Goal: Task Accomplishment & Management: Manage account settings

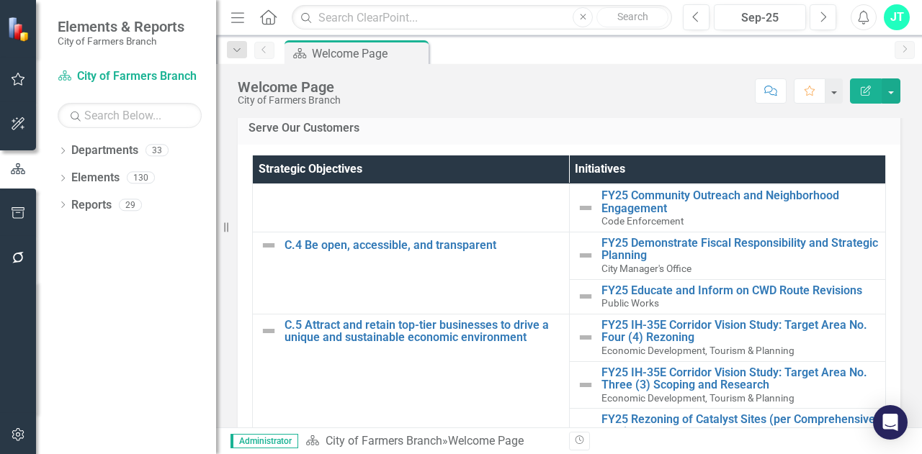
scroll to position [1043, 0]
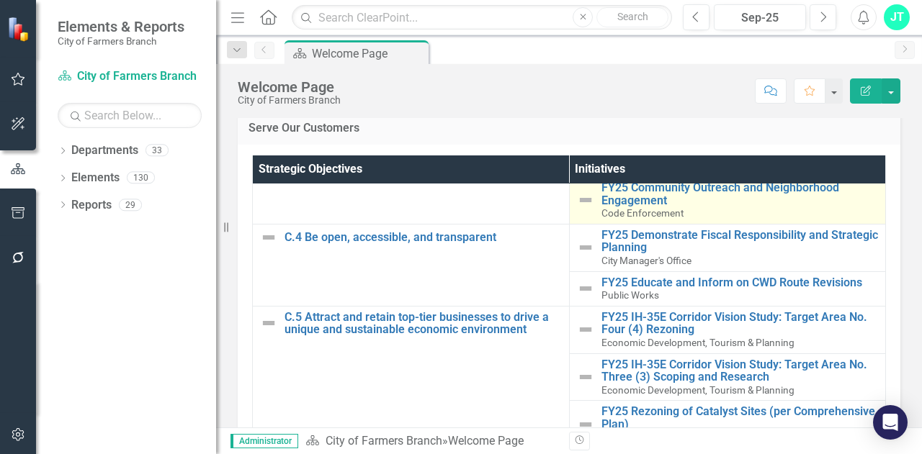
click at [684, 224] on td "FY25 Community Outreach and Neighborhood Engagement Code Enforcement Link Map V…" at bounding box center [727, 201] width 317 height 48
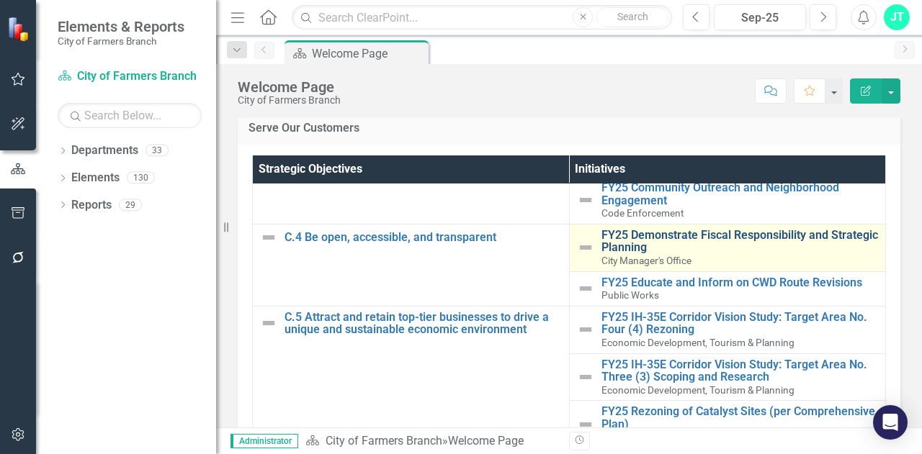
click at [683, 243] on link "FY25 Demonstrate Fiscal Responsibility and Strategic Planning" at bounding box center [739, 241] width 277 height 25
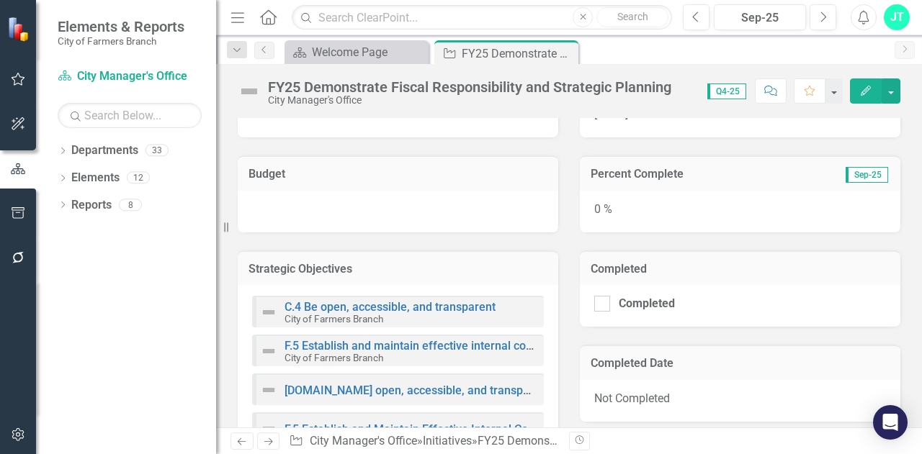
scroll to position [485, 0]
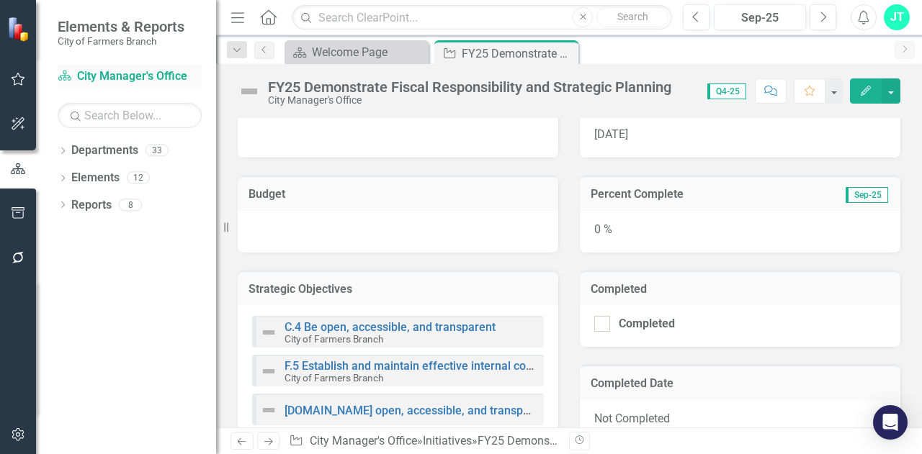
click at [144, 84] on link "Department City Manager's Office" at bounding box center [130, 76] width 144 height 17
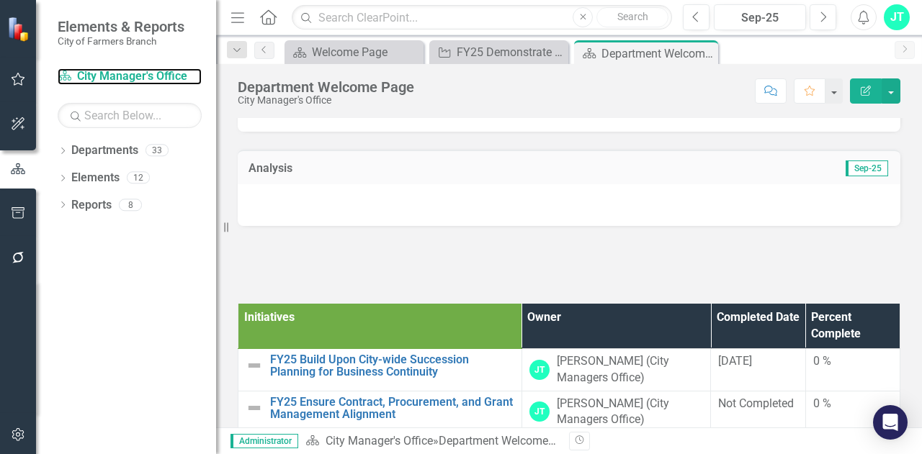
scroll to position [216, 0]
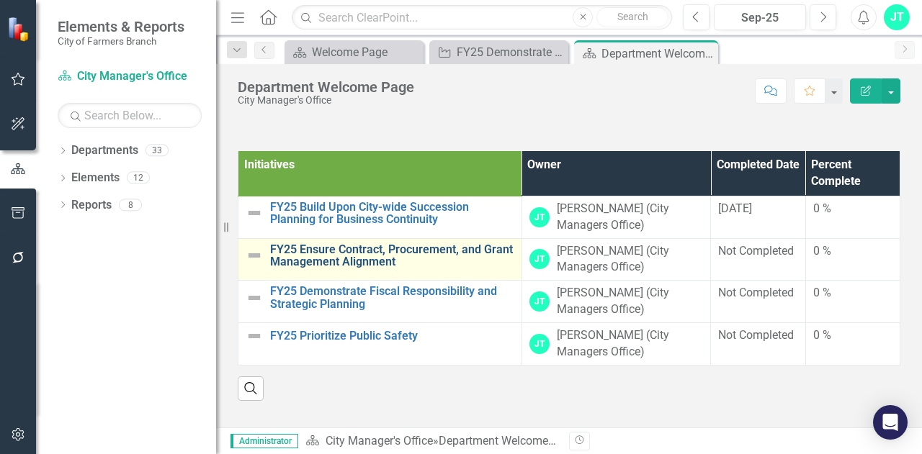
click at [418, 253] on link "FY25 Ensure Contract, Procurement, and Grant Management Alignment" at bounding box center [392, 255] width 244 height 25
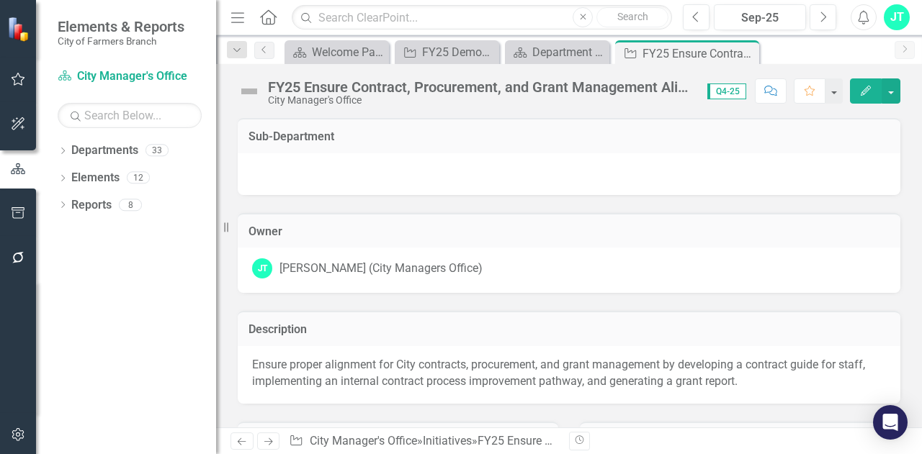
click at [864, 91] on icon "Edit" at bounding box center [865, 91] width 13 height 10
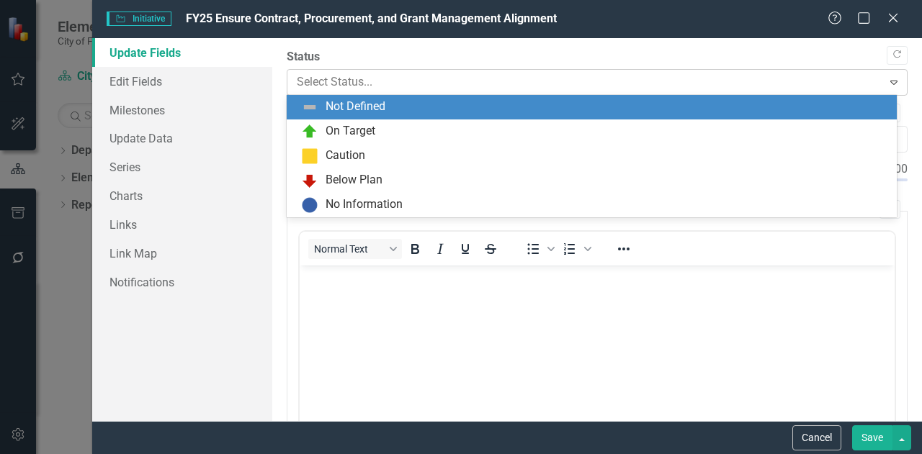
click at [840, 87] on div at bounding box center [585, 82] width 577 height 19
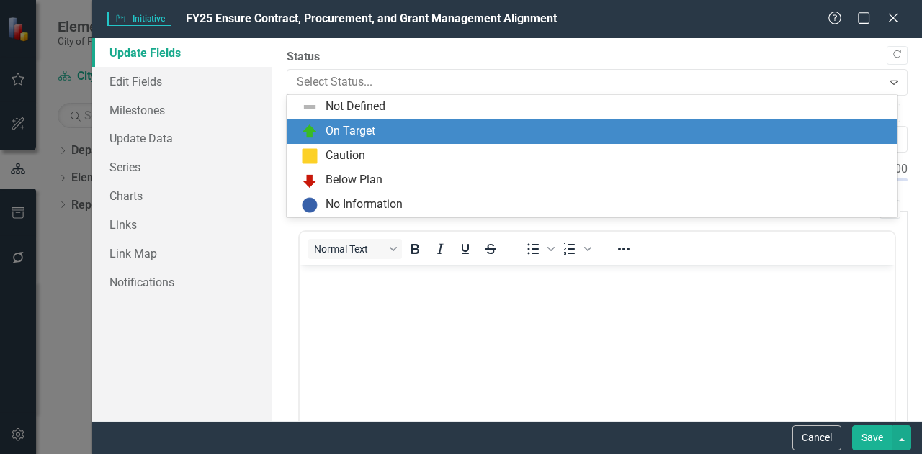
click at [687, 138] on div "On Target" at bounding box center [594, 131] width 587 height 17
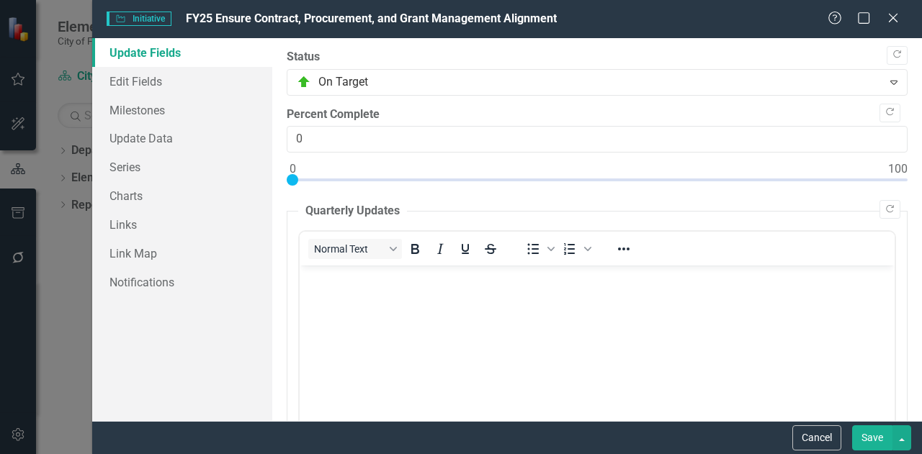
click at [864, 441] on button "Save" at bounding box center [872, 438] width 40 height 25
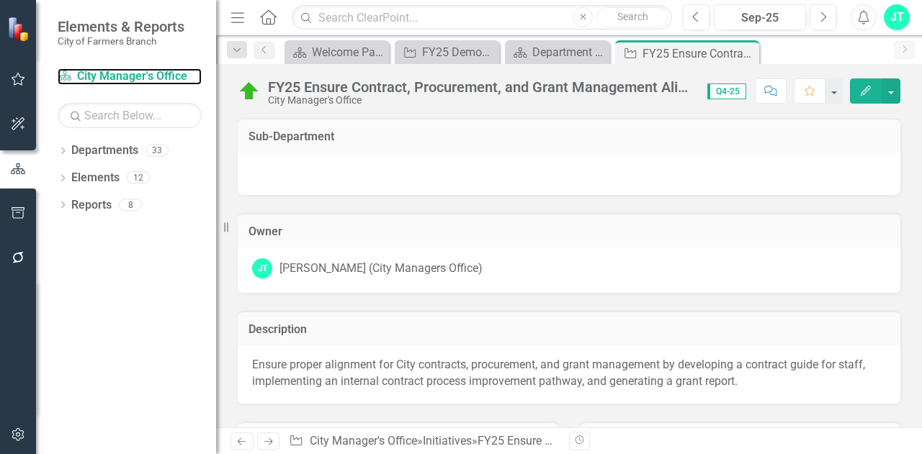
click at [133, 69] on link "Department City Manager's Office" at bounding box center [130, 76] width 144 height 17
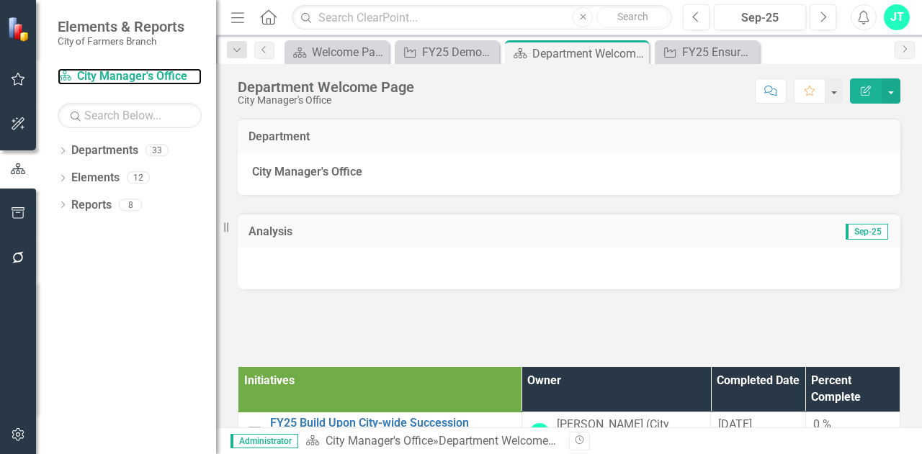
scroll to position [261, 0]
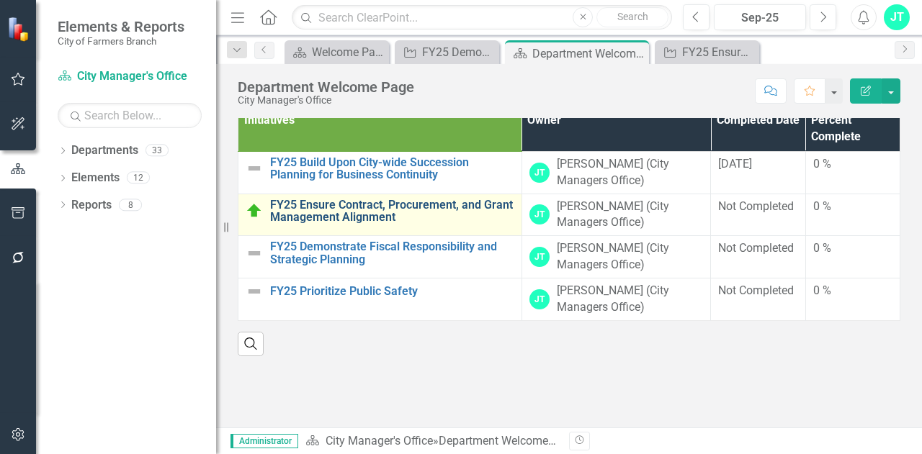
click at [367, 208] on link "FY25 Ensure Contract, Procurement, and Grant Management Alignment" at bounding box center [392, 211] width 244 height 25
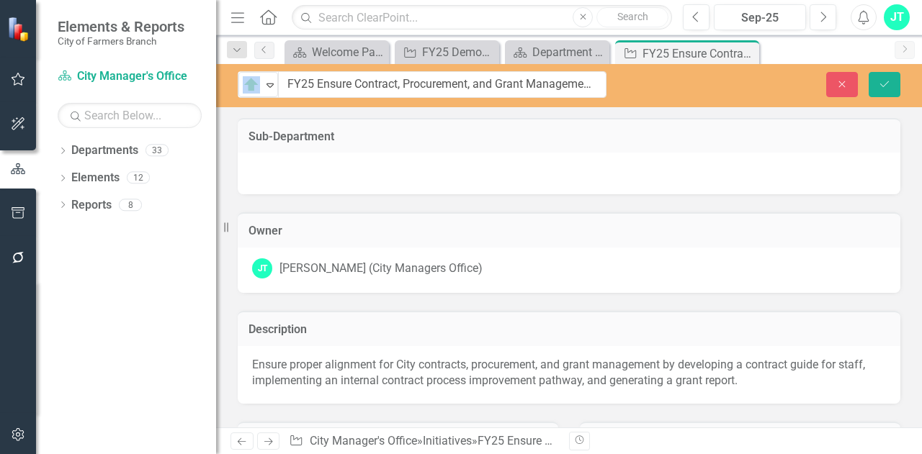
drag, startPoint x: 327, startPoint y: 86, endPoint x: 573, endPoint y: 120, distance: 248.7
click at [535, 137] on h3 "Sub-Department" at bounding box center [568, 136] width 641 height 13
click at [337, 130] on h3 "Sub-Department" at bounding box center [568, 136] width 641 height 13
click at [399, 115] on div "On Target Expand FY25 Ensure Contract, Procurement, and Grant Management Alignm…" at bounding box center [569, 246] width 706 height 364
click at [602, 140] on h3 "Sub-Department" at bounding box center [568, 136] width 641 height 13
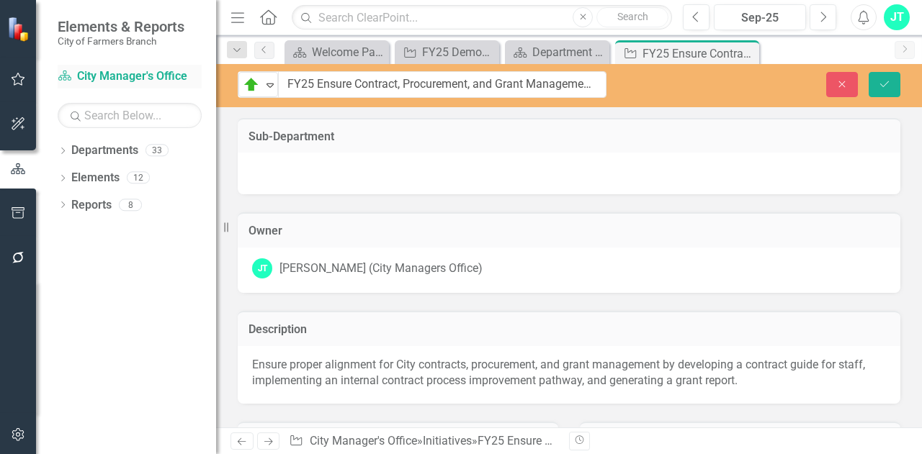
click at [105, 76] on link "Department City Manager's Office" at bounding box center [130, 76] width 144 height 17
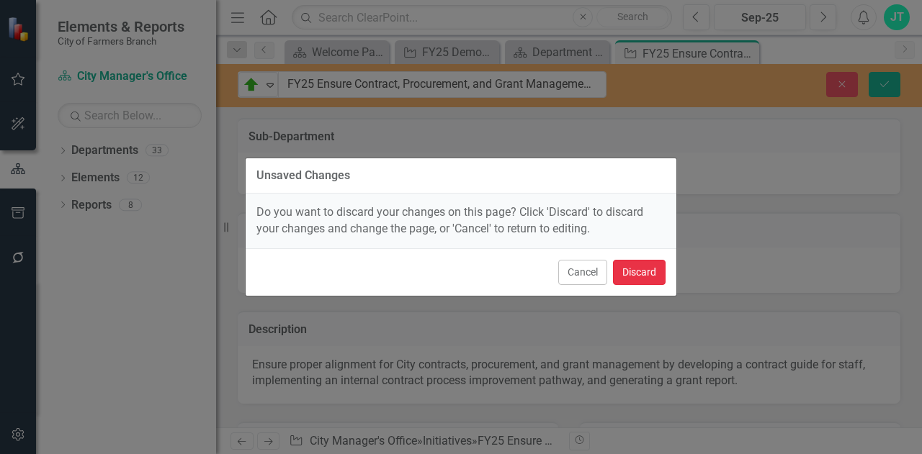
click at [629, 271] on button "Discard" at bounding box center [639, 272] width 53 height 25
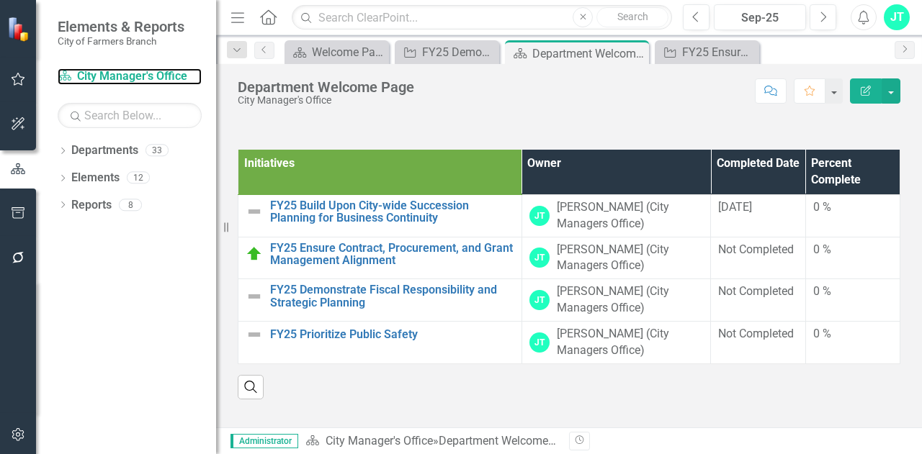
scroll to position [189, 0]
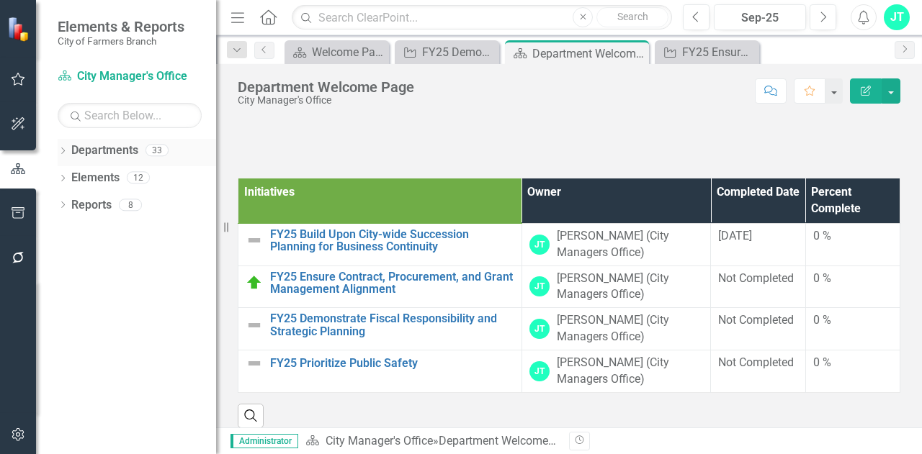
click at [96, 156] on link "Departments" at bounding box center [104, 151] width 67 height 17
